Goal: Transaction & Acquisition: Purchase product/service

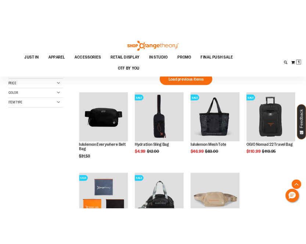
scroll to position [113, 0]
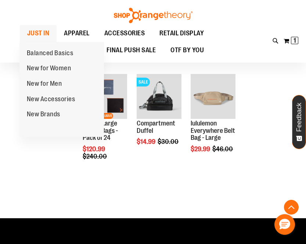
click at [36, 34] on span "JUST IN" at bounding box center [38, 33] width 22 height 17
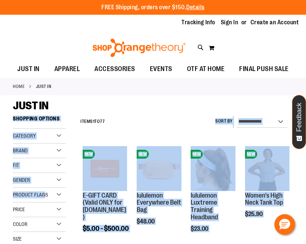
drag, startPoint x: 190, startPoint y: 121, endPoint x: -21, endPoint y: 174, distance: 217.5
click at [0, 174] on html "Skip to Content The store will not work correctly when cookies are disabled. FR…" at bounding box center [153, 122] width 306 height 244
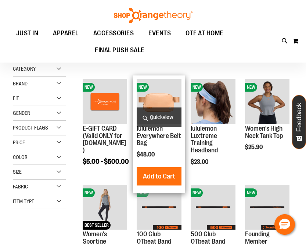
scroll to position [146, 0]
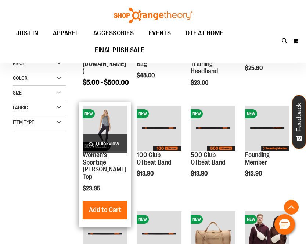
click at [110, 128] on img "product" at bounding box center [105, 128] width 44 height 44
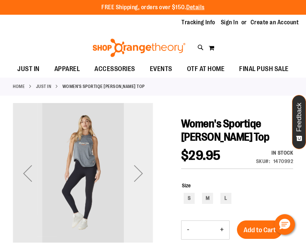
click at [134, 165] on div "Next" at bounding box center [138, 172] width 29 height 29
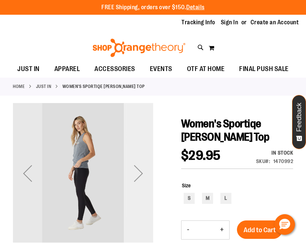
click at [134, 165] on div "Next" at bounding box center [138, 172] width 29 height 29
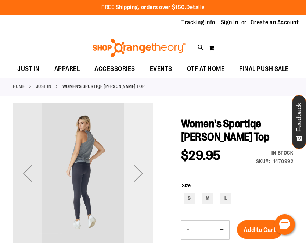
click at [134, 165] on div "Next" at bounding box center [138, 172] width 29 height 29
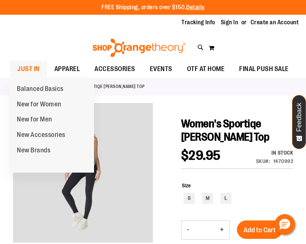
click at [33, 66] on span "JUST IN" at bounding box center [28, 69] width 22 height 17
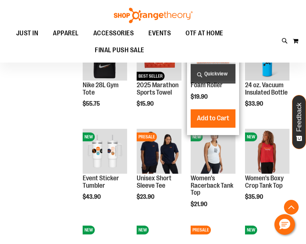
scroll to position [391, 0]
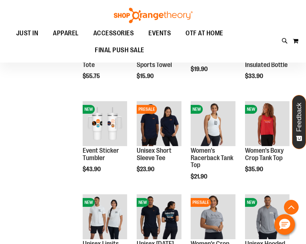
scroll to position [451, 0]
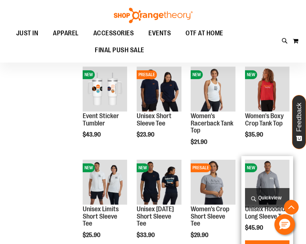
click at [267, 177] on img "product" at bounding box center [267, 182] width 44 height 44
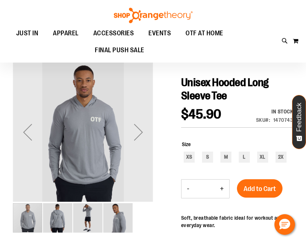
scroll to position [42, 0]
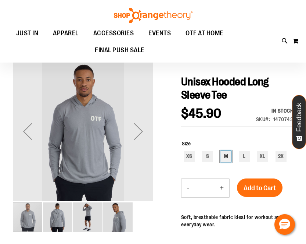
click at [228, 158] on div "M" at bounding box center [226, 156] width 11 height 11
type input "***"
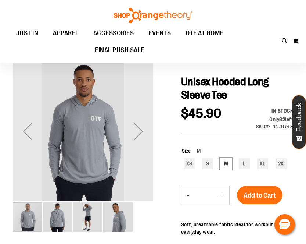
click at [220, 193] on button "+" at bounding box center [222, 195] width 15 height 18
type input "*"
click at [261, 196] on span "Add to Cart" at bounding box center [260, 195] width 32 height 8
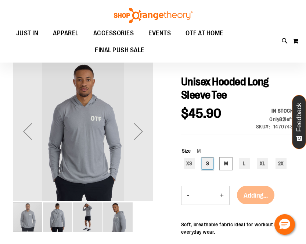
click at [207, 163] on div "S" at bounding box center [207, 163] width 11 height 11
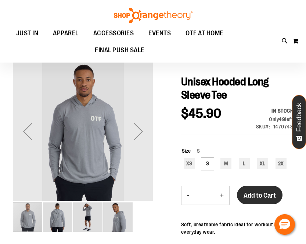
click at [251, 194] on span "Add to Cart" at bounding box center [260, 195] width 32 height 8
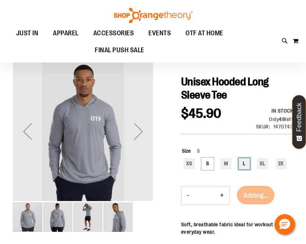
click at [243, 162] on div "L" at bounding box center [244, 163] width 11 height 11
type input "***"
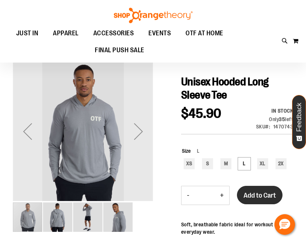
click at [253, 192] on span "Add to Cart" at bounding box center [260, 195] width 32 height 8
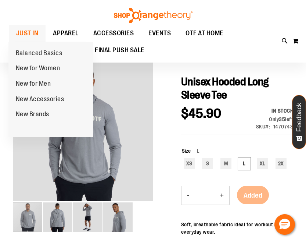
click at [20, 31] on span "JUST IN" at bounding box center [27, 33] width 22 height 17
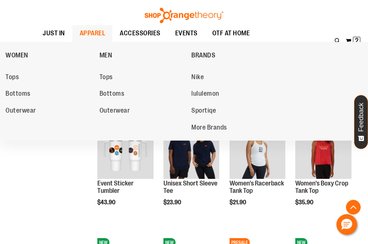
scroll to position [462, 0]
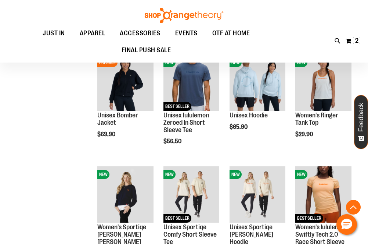
scroll to position [806, 0]
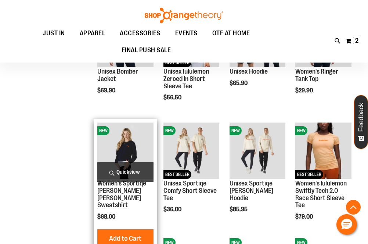
click at [132, 152] on img "product" at bounding box center [125, 150] width 56 height 56
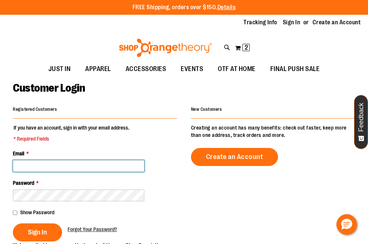
type input "**********"
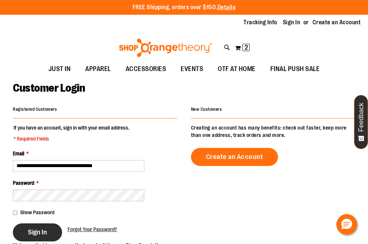
click at [44, 228] on span "Sign In" at bounding box center [37, 232] width 19 height 8
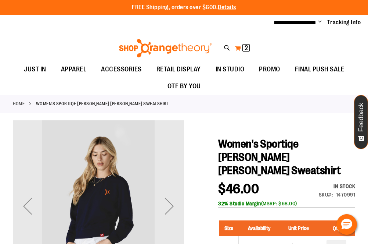
click at [241, 45] on button "My Cart 2 2 items" at bounding box center [242, 48] width 15 height 12
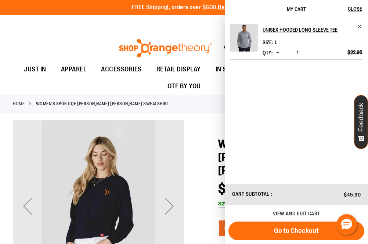
click at [80, 33] on div "Toggle Nav Search Popular Suggestions Advanced Search" at bounding box center [184, 46] width 368 height 30
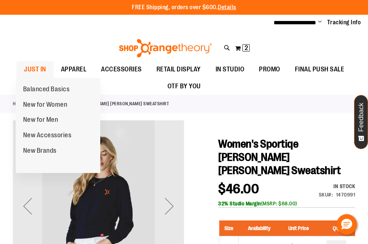
click at [39, 69] on span "JUST IN" at bounding box center [35, 69] width 22 height 17
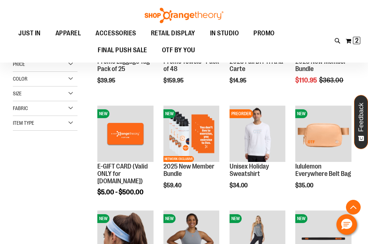
scroll to position [161, 0]
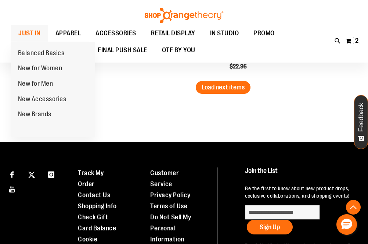
scroll to position [1022, 0]
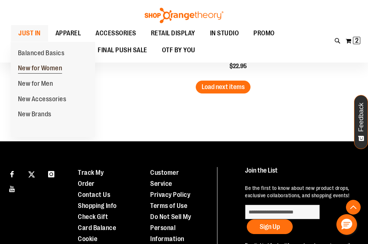
click at [34, 66] on span "New for Women" at bounding box center [40, 68] width 44 height 9
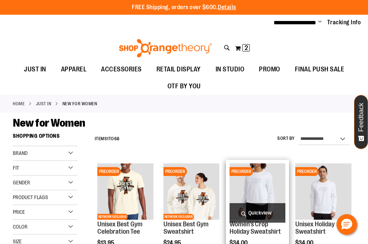
click at [261, 182] on img "product" at bounding box center [258, 191] width 56 height 56
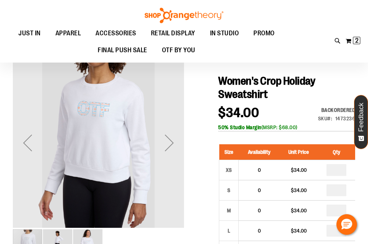
scroll to position [64, 0]
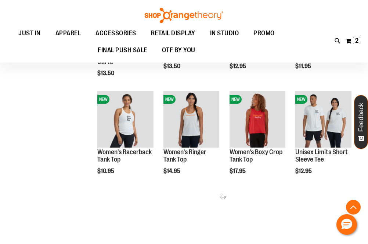
scroll to position [188, 0]
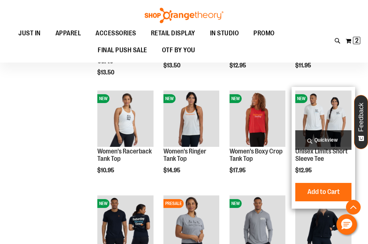
click at [316, 143] on span "Quickview" at bounding box center [324, 139] width 56 height 19
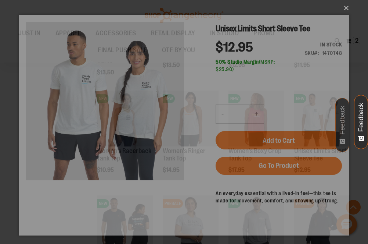
scroll to position [0, 0]
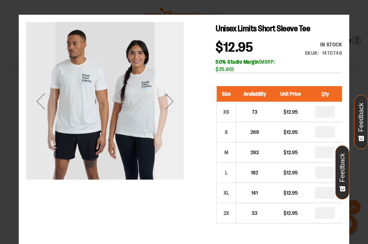
click at [172, 106] on div "Next" at bounding box center [169, 100] width 29 height 29
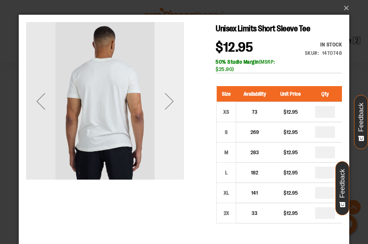
click at [172, 106] on div "Next" at bounding box center [169, 100] width 29 height 29
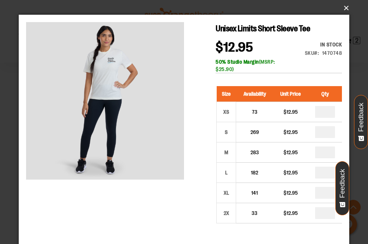
click at [342, 10] on button "×" at bounding box center [186, 8] width 331 height 16
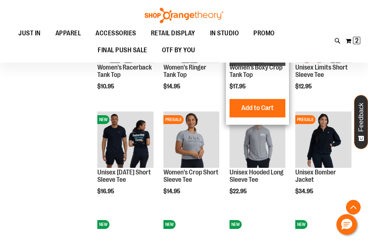
scroll to position [272, 0]
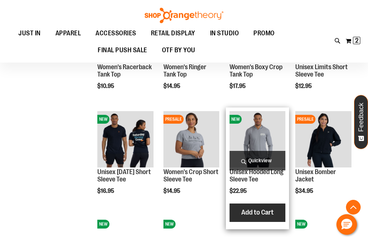
click at [258, 213] on span "Add to Cart" at bounding box center [258, 212] width 32 height 8
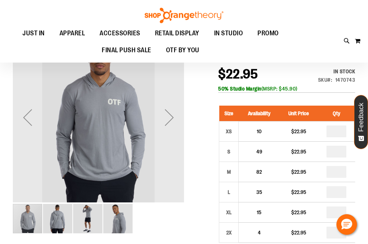
scroll to position [90, 0]
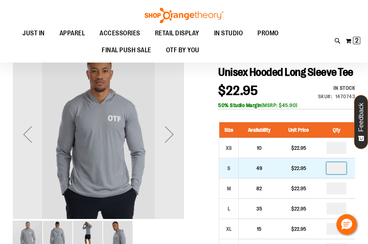
click at [342, 174] on input "number" at bounding box center [337, 168] width 20 height 12
type input "*"
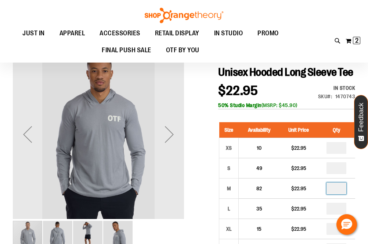
click at [339, 194] on input "number" at bounding box center [337, 188] width 20 height 12
type input "*"
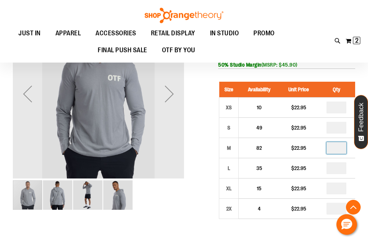
scroll to position [131, 0]
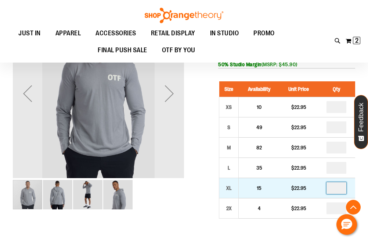
click at [341, 194] on input "number" at bounding box center [337, 188] width 20 height 12
type input "*"
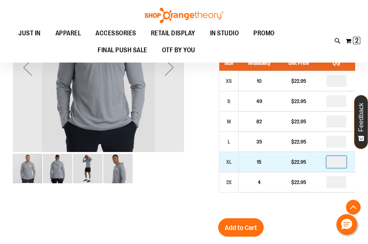
scroll to position [161, 0]
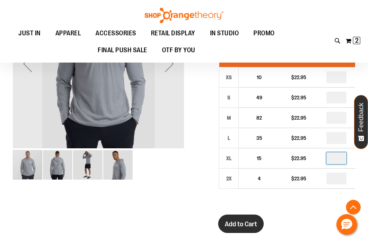
click at [245, 232] on button "Add to Cart" at bounding box center [241, 223] width 46 height 18
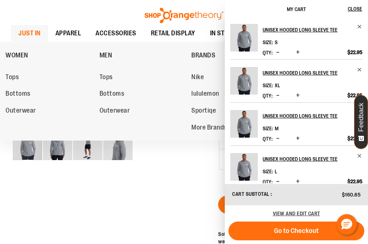
scroll to position [0, 0]
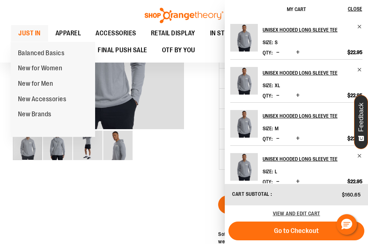
click at [29, 32] on span "JUST IN" at bounding box center [29, 33] width 22 height 17
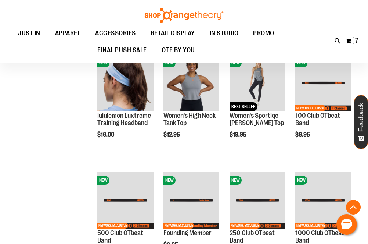
scroll to position [531, 0]
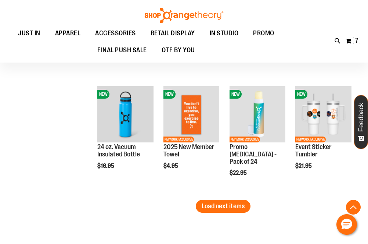
scroll to position [1024, 0]
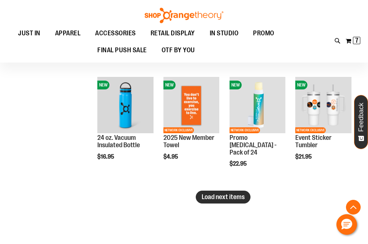
click at [232, 198] on span "Load next items" at bounding box center [223, 196] width 43 height 7
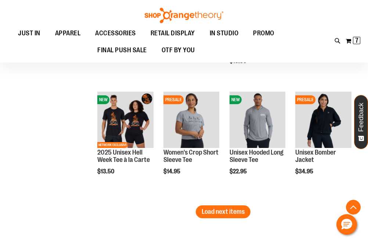
scroll to position [1362, 0]
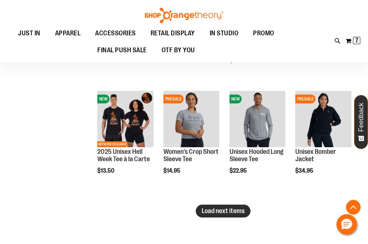
click at [228, 210] on span "Load next items" at bounding box center [223, 210] width 43 height 7
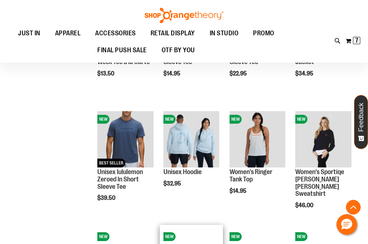
scroll to position [1458, 0]
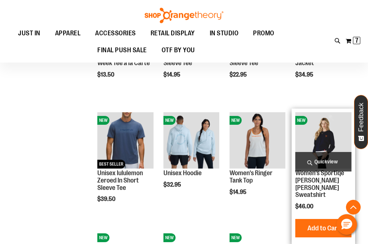
click at [330, 133] on img "product" at bounding box center [324, 140] width 56 height 56
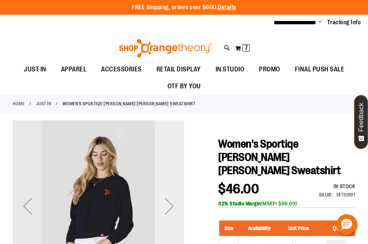
click at [167, 208] on div "Next" at bounding box center [169, 205] width 29 height 29
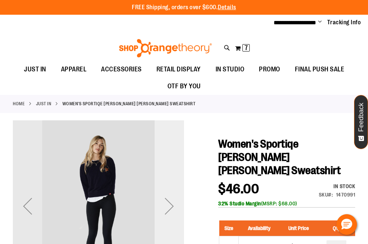
click at [167, 208] on div "Next" at bounding box center [169, 205] width 29 height 29
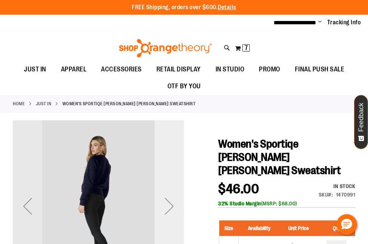
click at [167, 208] on div "Next" at bounding box center [169, 205] width 29 height 29
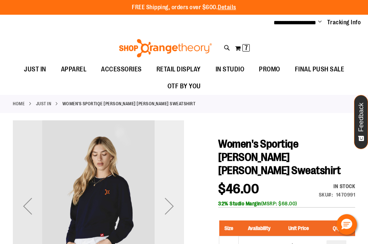
click at [167, 208] on div "Next" at bounding box center [169, 205] width 29 height 29
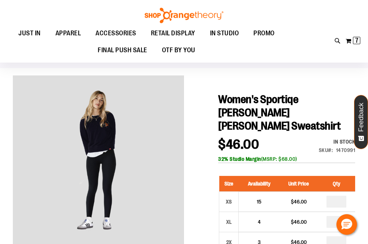
scroll to position [104, 0]
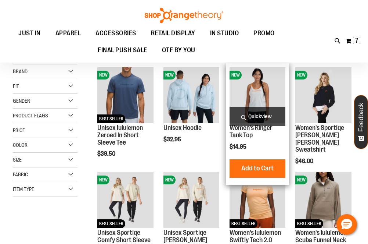
scroll to position [60, 0]
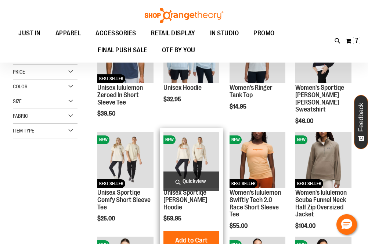
click at [189, 176] on span "Quickview" at bounding box center [192, 180] width 56 height 19
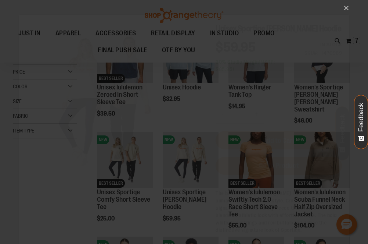
scroll to position [0, 0]
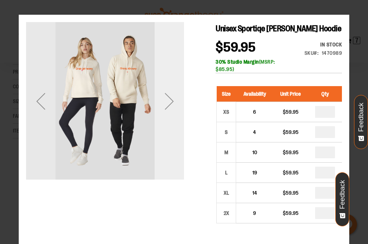
click at [171, 97] on div "Next" at bounding box center [169, 100] width 29 height 29
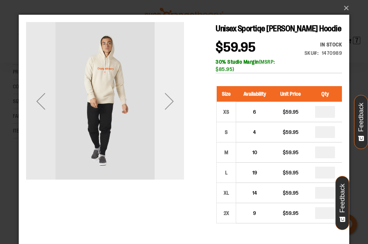
click at [171, 97] on div "Next" at bounding box center [169, 100] width 29 height 29
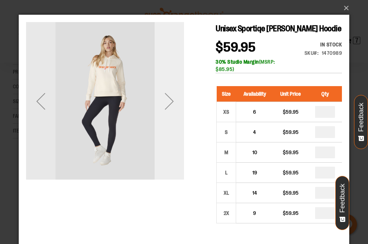
click at [171, 97] on div "Next" at bounding box center [169, 100] width 29 height 29
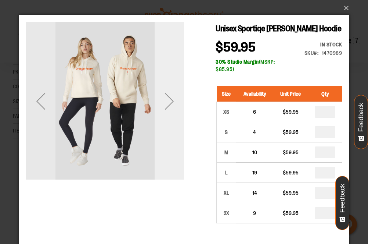
click at [171, 97] on div "Next" at bounding box center [169, 100] width 29 height 29
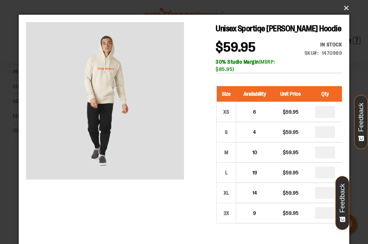
click at [343, 8] on button "×" at bounding box center [186, 8] width 331 height 16
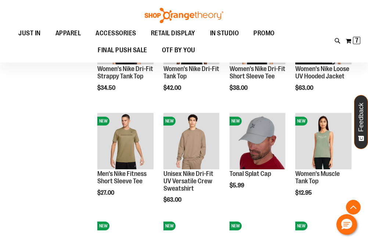
scroll to position [289, 0]
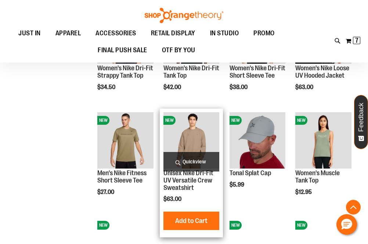
click at [191, 157] on span "Quickview" at bounding box center [192, 161] width 56 height 19
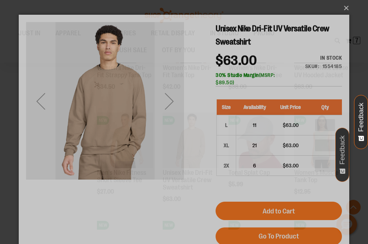
scroll to position [13, 0]
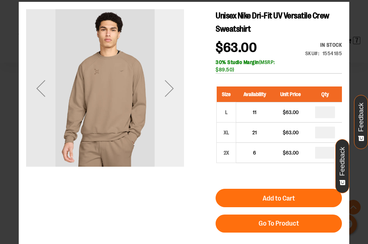
click at [172, 89] on div "Next" at bounding box center [169, 88] width 29 height 29
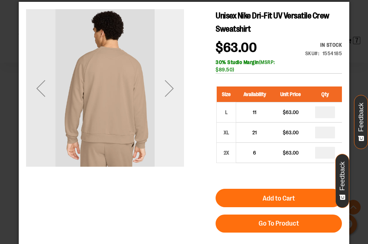
click at [172, 89] on div "Next" at bounding box center [169, 88] width 29 height 29
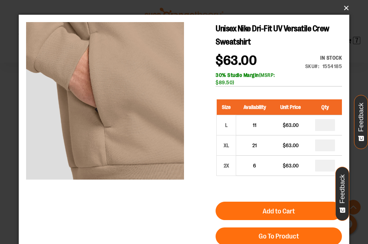
scroll to position [0, 0]
click at [345, 8] on button "×" at bounding box center [186, 8] width 331 height 16
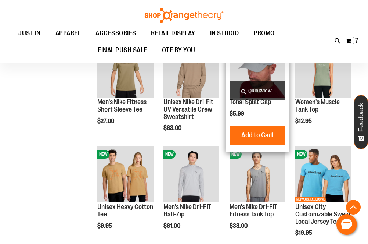
scroll to position [361, 0]
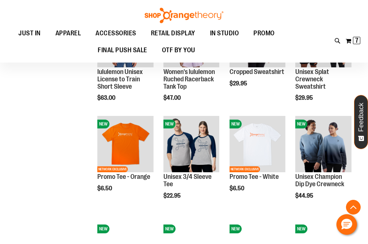
scroll to position [738, 0]
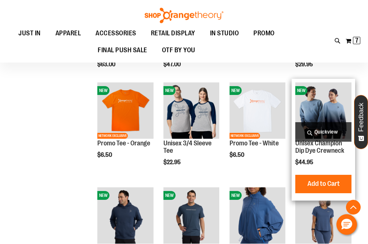
click at [327, 127] on span "Quickview" at bounding box center [324, 131] width 56 height 19
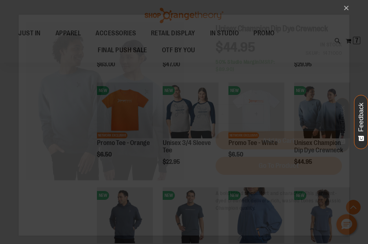
scroll to position [0, 0]
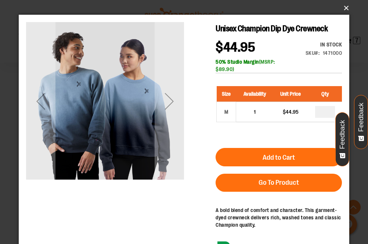
click at [342, 8] on button "×" at bounding box center [186, 8] width 331 height 16
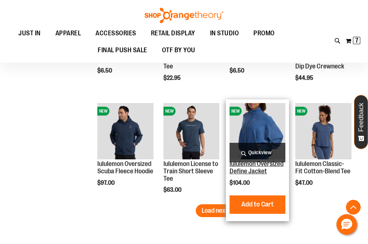
scroll to position [826, 0]
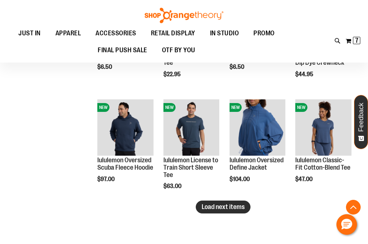
click at [218, 206] on span "Load next items" at bounding box center [223, 206] width 43 height 7
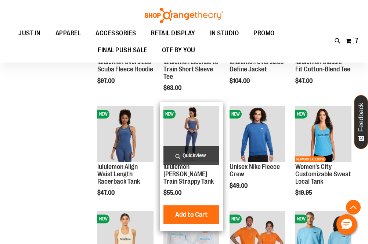
scroll to position [923, 0]
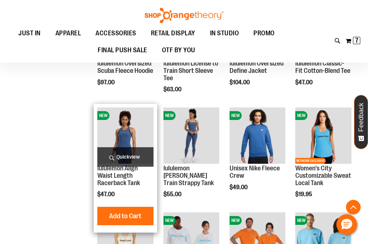
click at [136, 127] on img "product" at bounding box center [125, 135] width 56 height 56
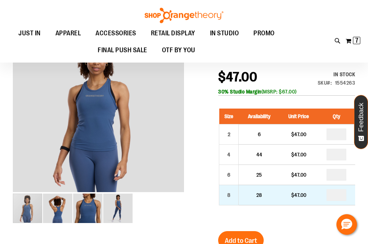
scroll to position [96, 0]
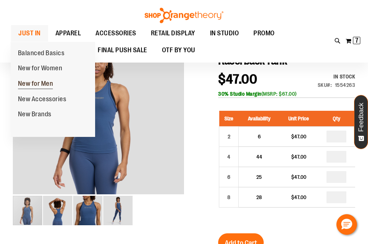
click at [35, 84] on span "New for Men" at bounding box center [35, 84] width 35 height 9
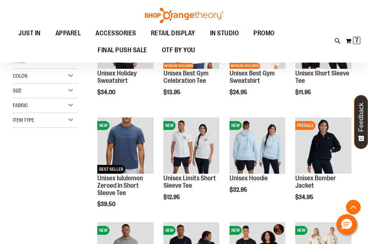
scroll to position [151, 0]
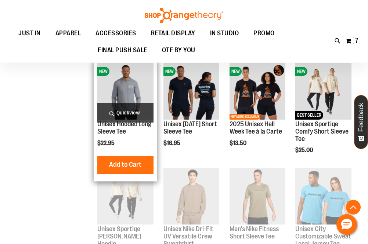
scroll to position [331, 0]
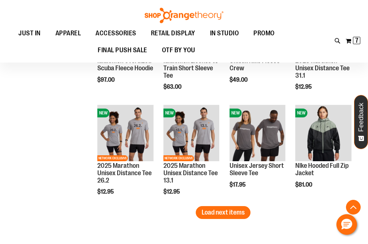
scroll to position [896, 0]
click at [233, 212] on span "Load next items" at bounding box center [223, 212] width 43 height 7
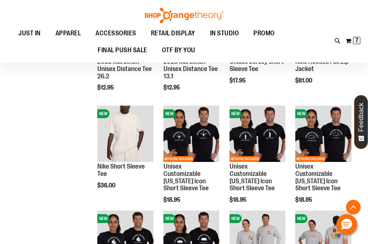
scroll to position [1001, 0]
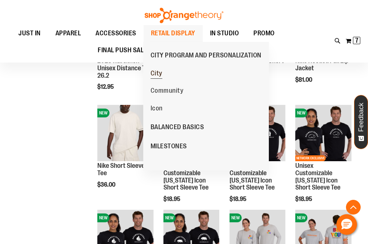
click at [158, 71] on span "City" at bounding box center [157, 74] width 12 height 9
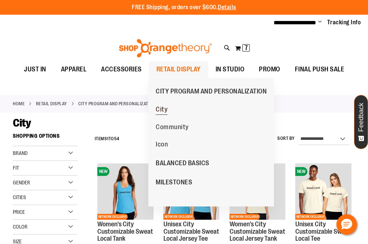
click at [160, 110] on span "City" at bounding box center [162, 110] width 12 height 9
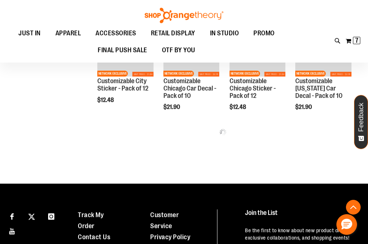
scroll to position [371, 0]
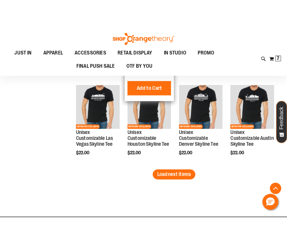
scroll to position [985, 0]
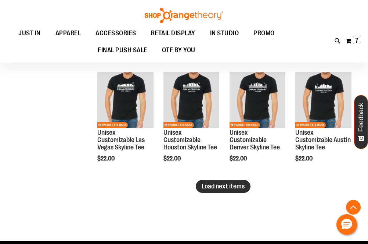
click at [219, 185] on span "Load next items" at bounding box center [223, 185] width 43 height 7
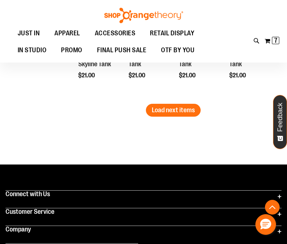
scroll to position [1290, 0]
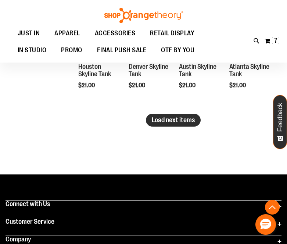
click at [169, 117] on span "Load next items" at bounding box center [173, 119] width 43 height 7
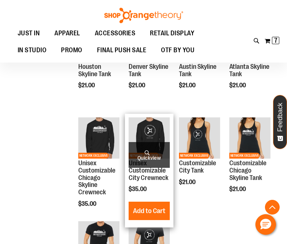
click at [146, 133] on img "product" at bounding box center [149, 137] width 41 height 41
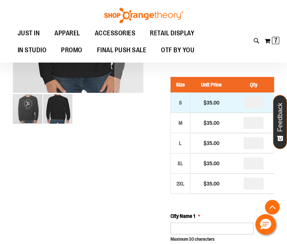
scroll to position [167, 0]
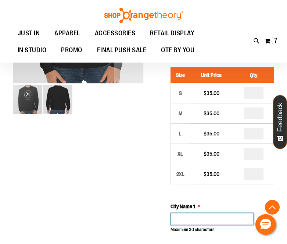
click at [191, 223] on input "City Name 1" at bounding box center [212, 219] width 83 height 12
type input "*"
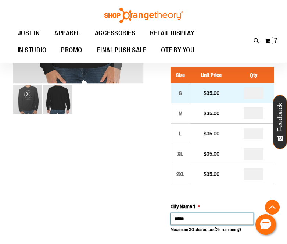
type input "*****"
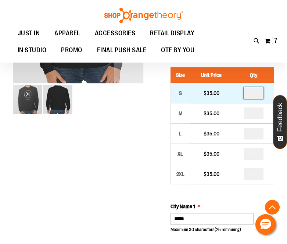
click at [256, 95] on input "number" at bounding box center [254, 93] width 20 height 12
type input "*"
click at [256, 95] on input "*" at bounding box center [254, 93] width 20 height 12
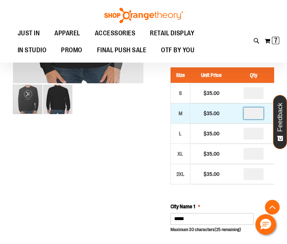
click at [253, 110] on input "number" at bounding box center [254, 113] width 20 height 12
type input "*"
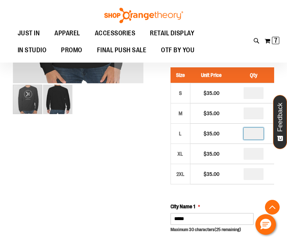
click at [256, 132] on input "number" at bounding box center [254, 134] width 20 height 12
type input "*"
click at [250, 155] on input "number" at bounding box center [254, 154] width 20 height 12
type input "*"
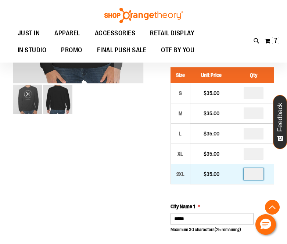
click at [258, 177] on input "number" at bounding box center [254, 174] width 20 height 12
type input "*"
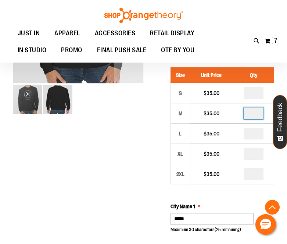
click at [258, 114] on input "*" at bounding box center [254, 113] width 20 height 12
type input "*"
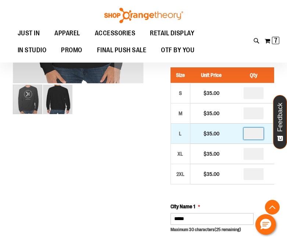
click at [254, 135] on input "*" at bounding box center [254, 134] width 20 height 12
type input "*"
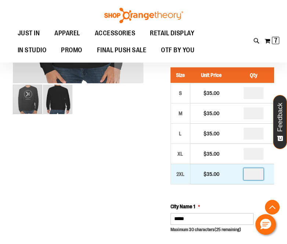
click at [250, 174] on input "*" at bounding box center [254, 174] width 20 height 12
click at [257, 175] on input "*" at bounding box center [254, 174] width 20 height 12
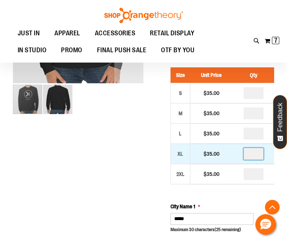
type input "*"
click at [260, 153] on input "*" at bounding box center [254, 154] width 20 height 12
type input "*"
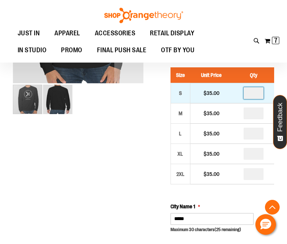
click at [256, 95] on input "*" at bounding box center [254, 93] width 20 height 12
type input "*"
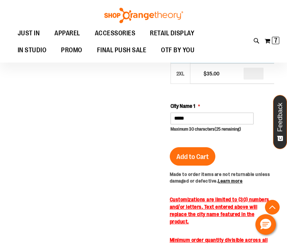
scroll to position [274, 0]
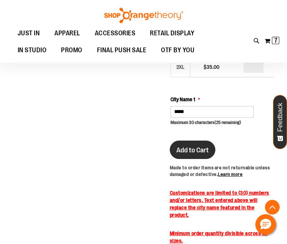
click at [194, 147] on span "Add to Cart" at bounding box center [193, 150] width 32 height 8
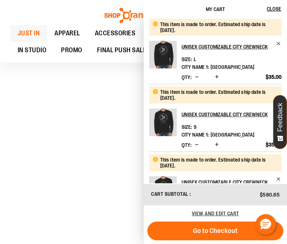
scroll to position [0, 0]
